Goal: Transaction & Acquisition: Purchase product/service

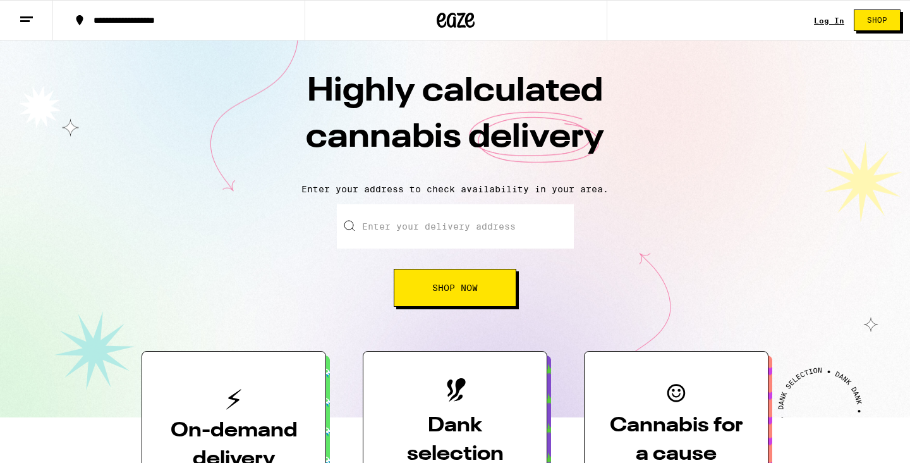
click at [462, 231] on input "Enter your delivery address" at bounding box center [455, 226] width 237 height 44
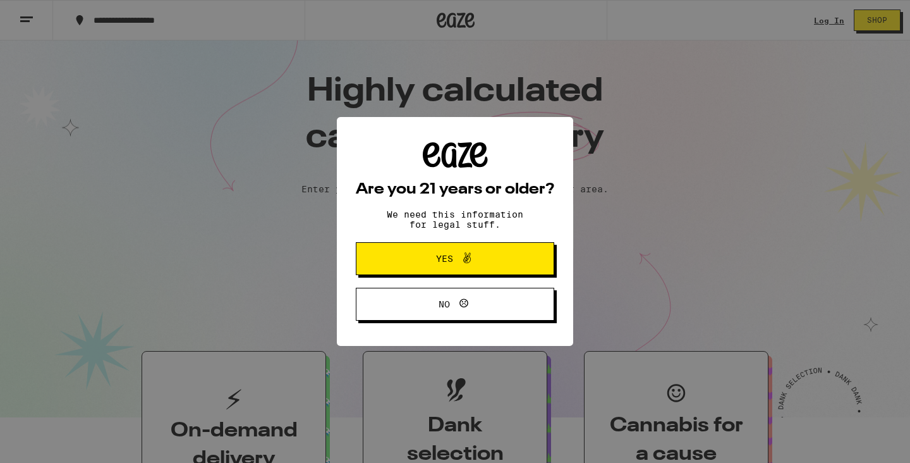
click at [524, 254] on button "Yes" at bounding box center [455, 258] width 199 height 33
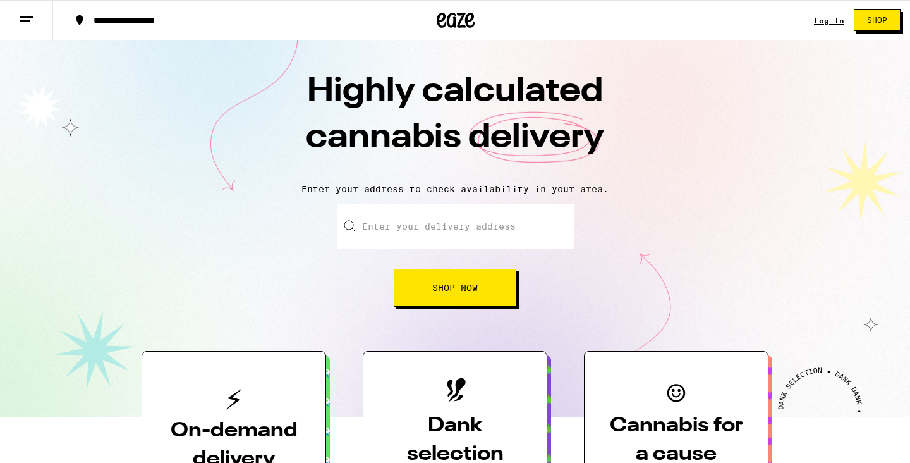
click at [508, 247] on input "Enter your delivery address" at bounding box center [455, 226] width 237 height 44
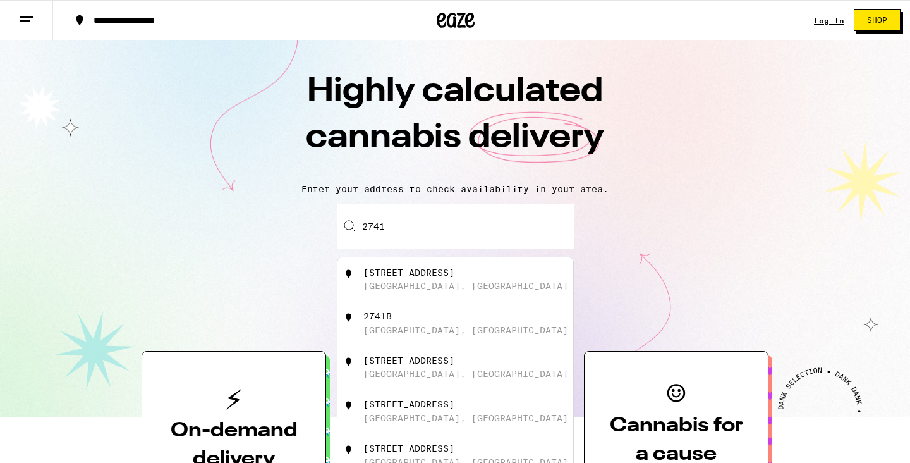
click at [477, 286] on div "[STREET_ADDRESS]" at bounding box center [477, 279] width 226 height 24
type input "[STREET_ADDRESS]"
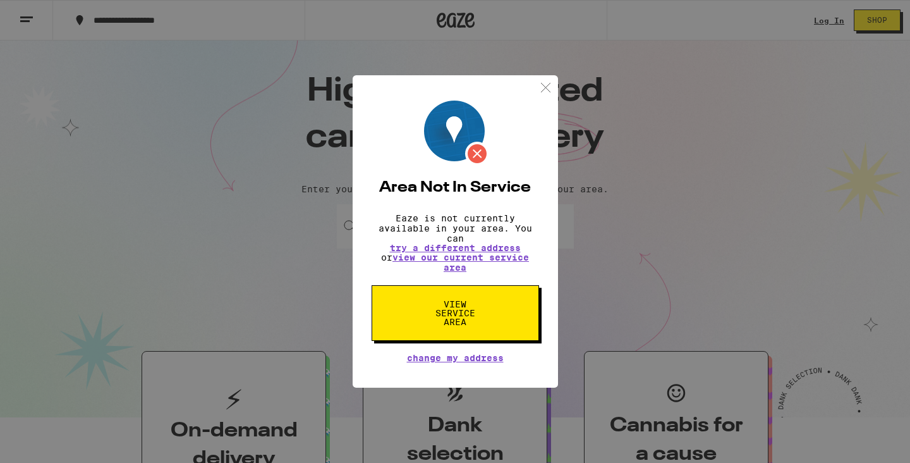
click at [546, 86] on img at bounding box center [546, 88] width 16 height 16
